Goal: Transaction & Acquisition: Purchase product/service

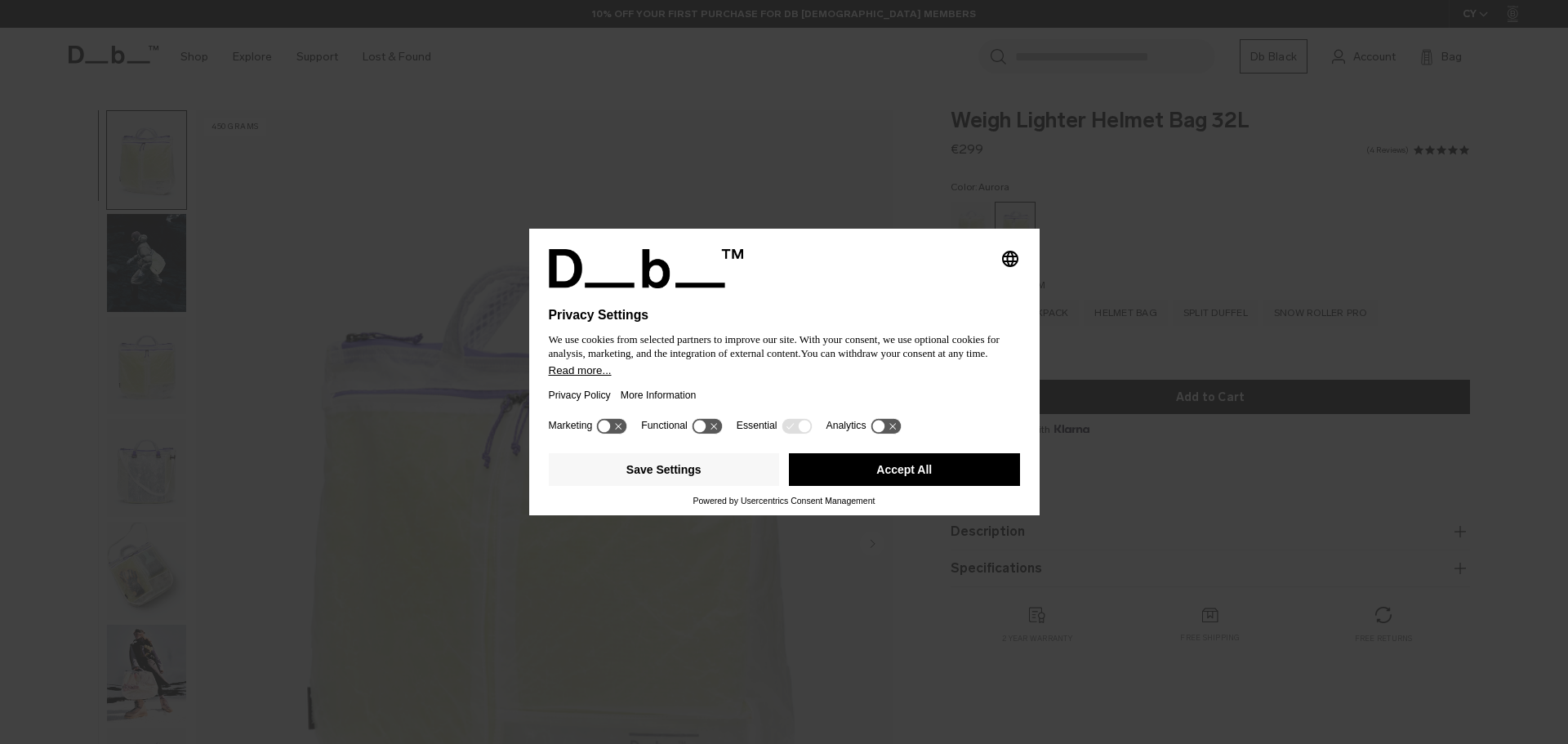
click at [912, 484] on button "Accept All" at bounding box center [904, 469] width 231 height 32
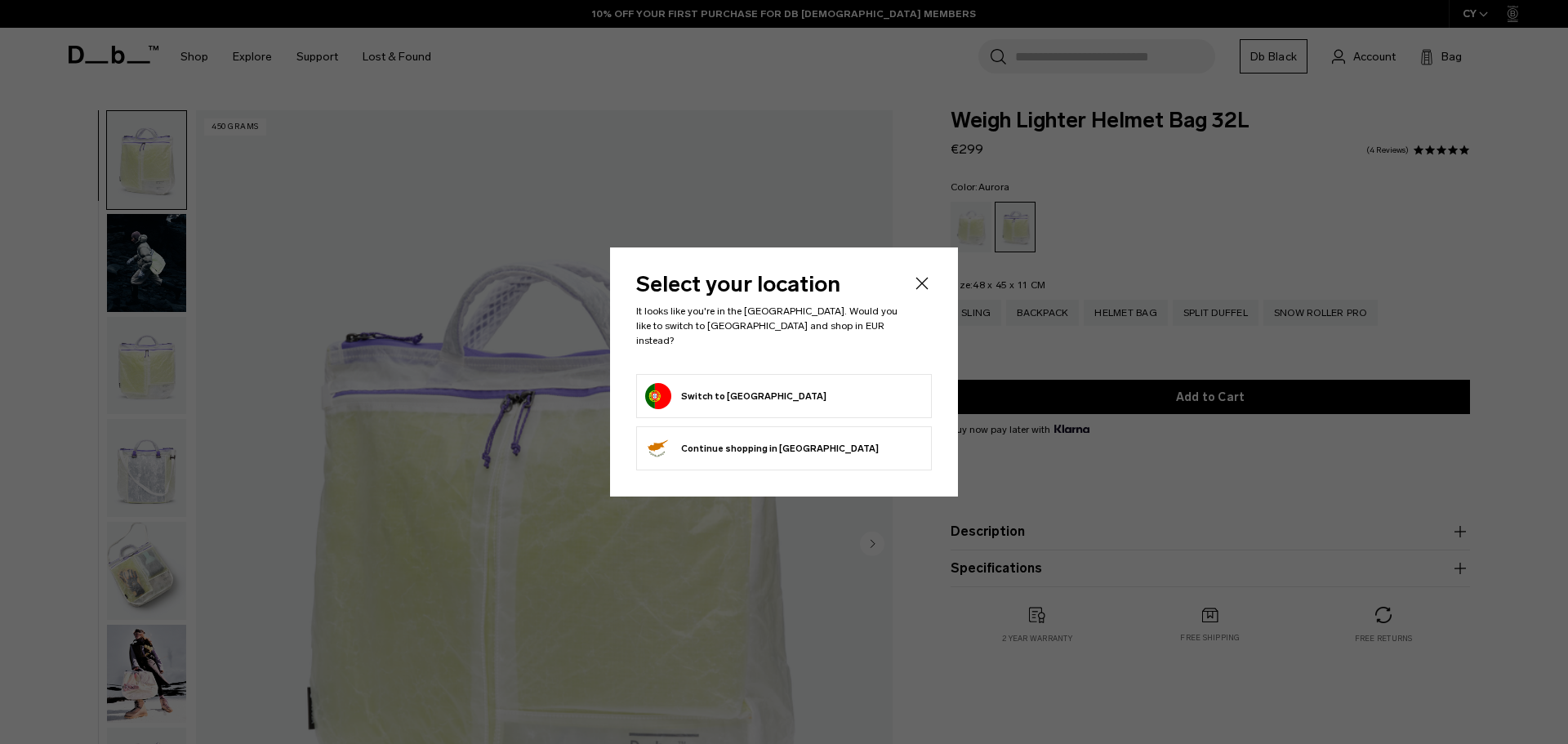
click at [742, 383] on button "Switch to [GEOGRAPHIC_DATA]" at bounding box center [736, 396] width 181 height 26
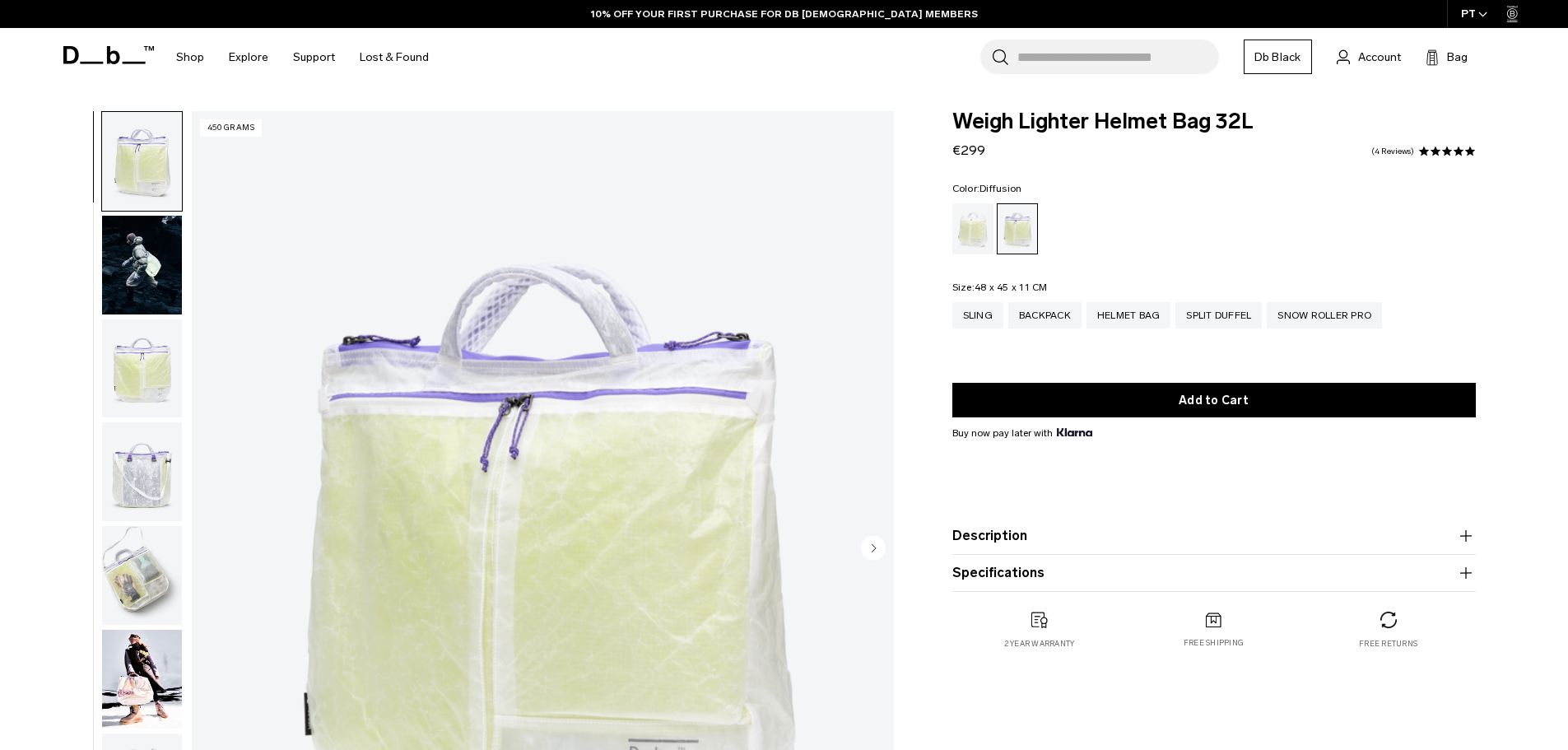
click at [966, 239] on div "Diffusion" at bounding box center [973, 228] width 42 height 51
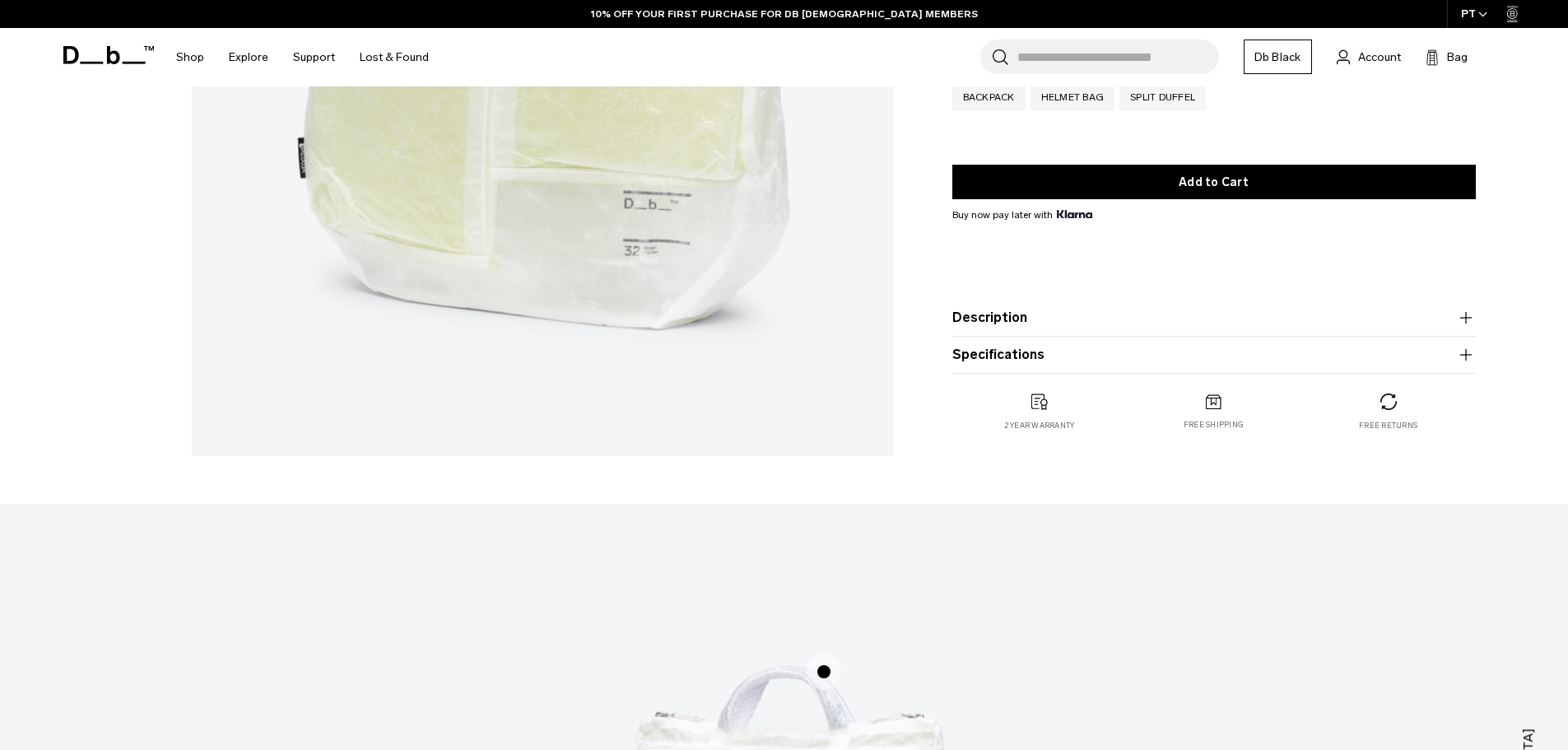
scroll to position [577, 0]
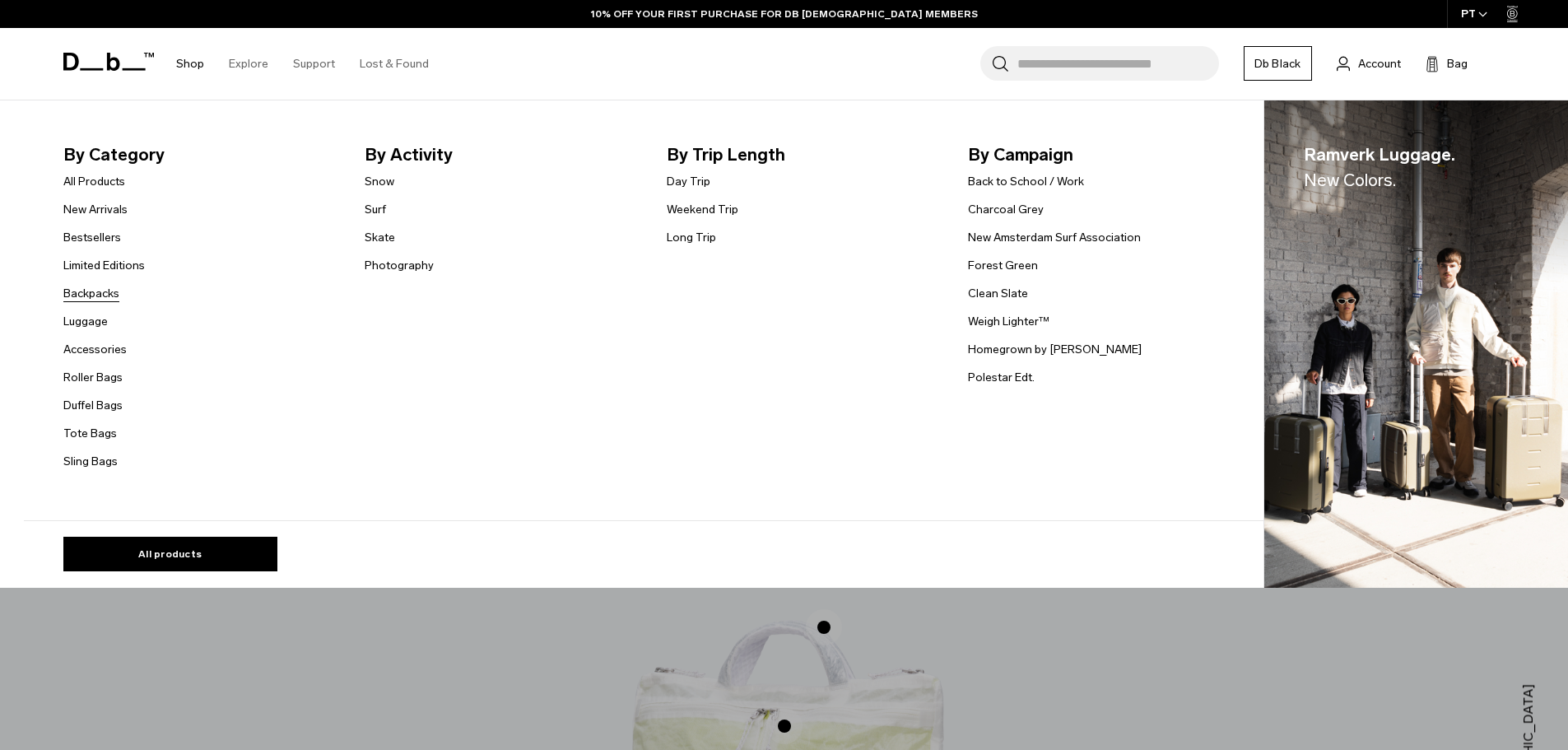
click at [94, 285] on link "Backpacks" at bounding box center [91, 293] width 56 height 17
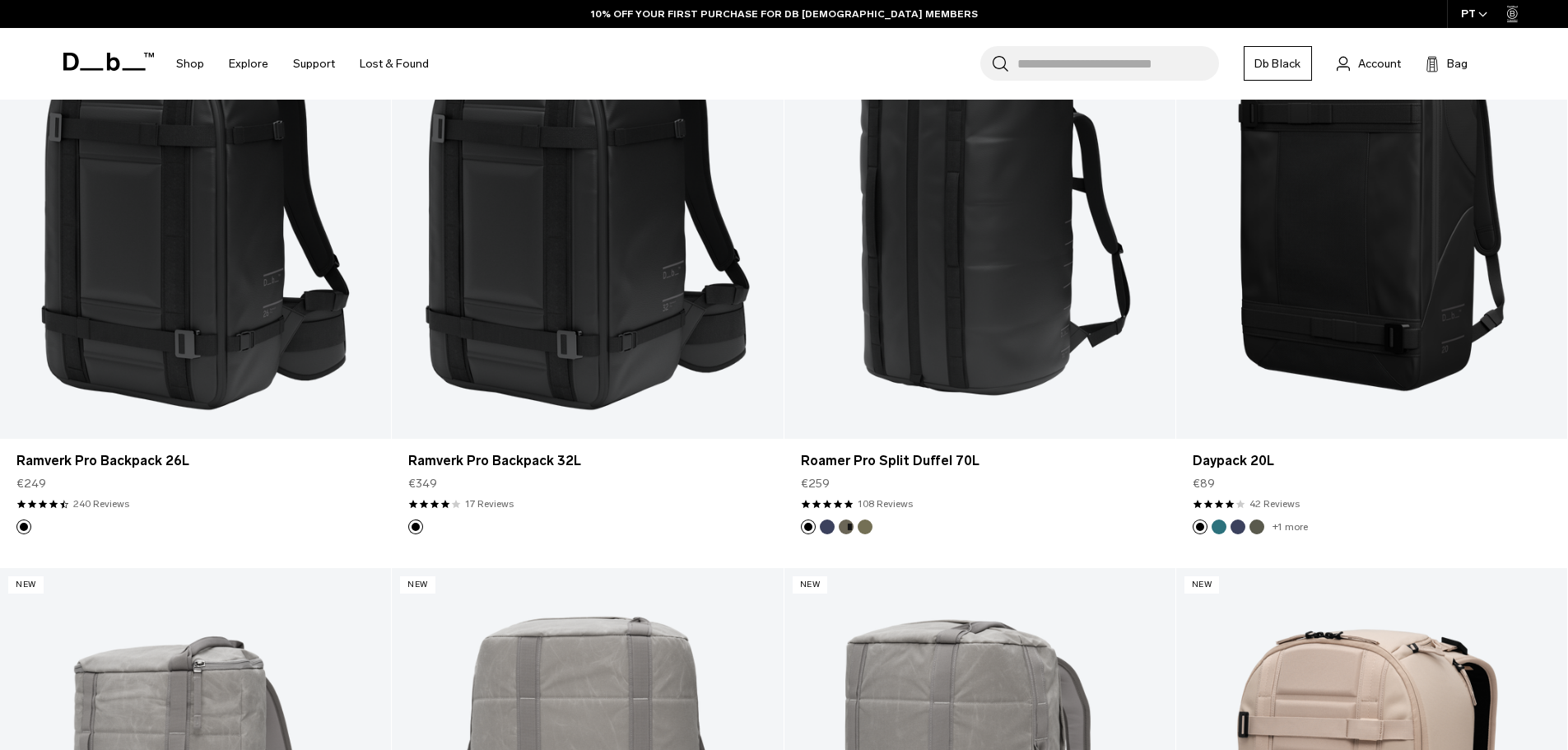
scroll to position [2964, 0]
